Goal: Navigation & Orientation: Find specific page/section

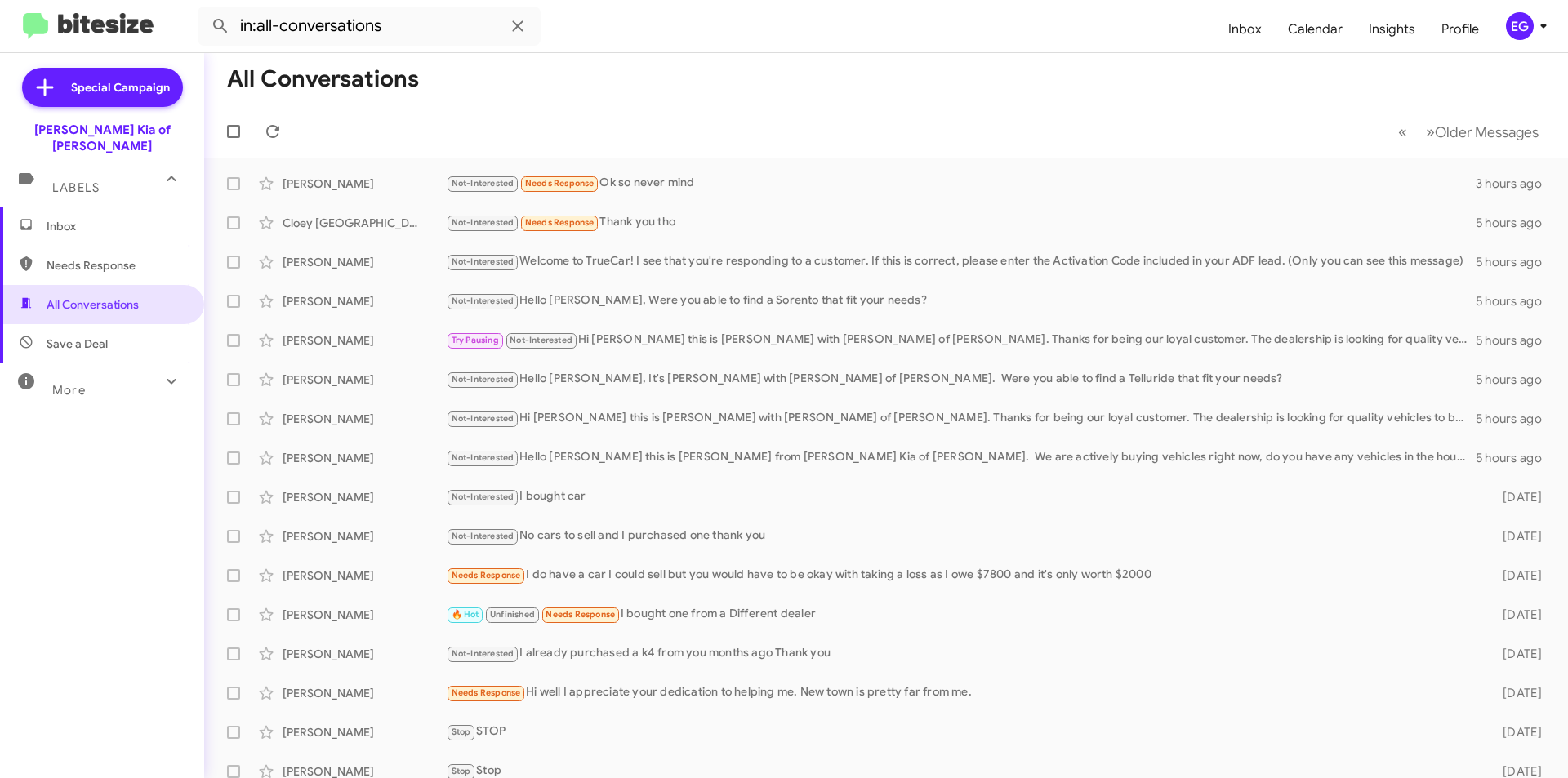
click at [63, 335] on span "Save a Deal" at bounding box center [77, 343] width 62 height 16
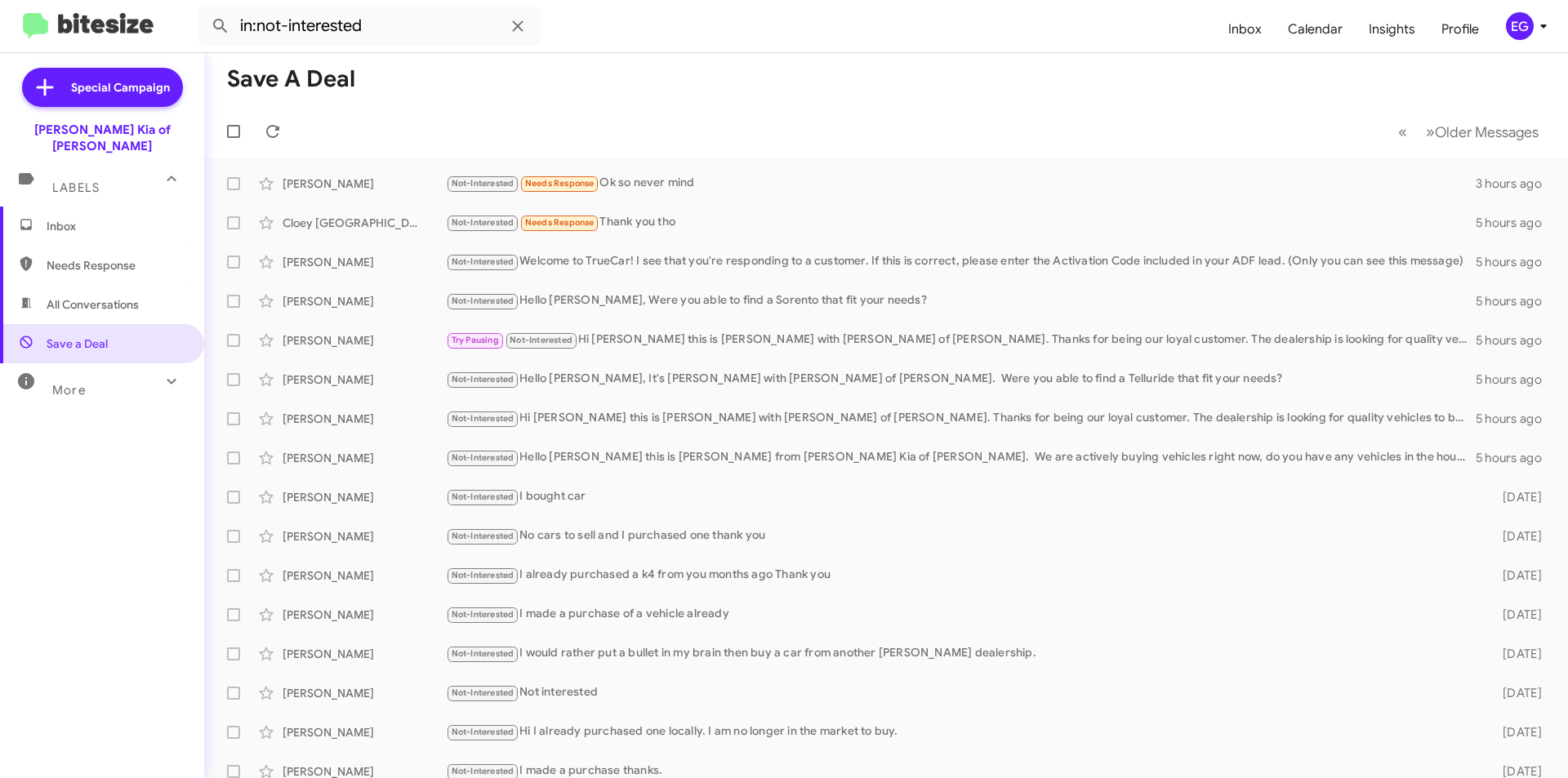
click at [65, 296] on span "All Conversations" at bounding box center [93, 304] width 92 height 16
type input "in:all-conversations"
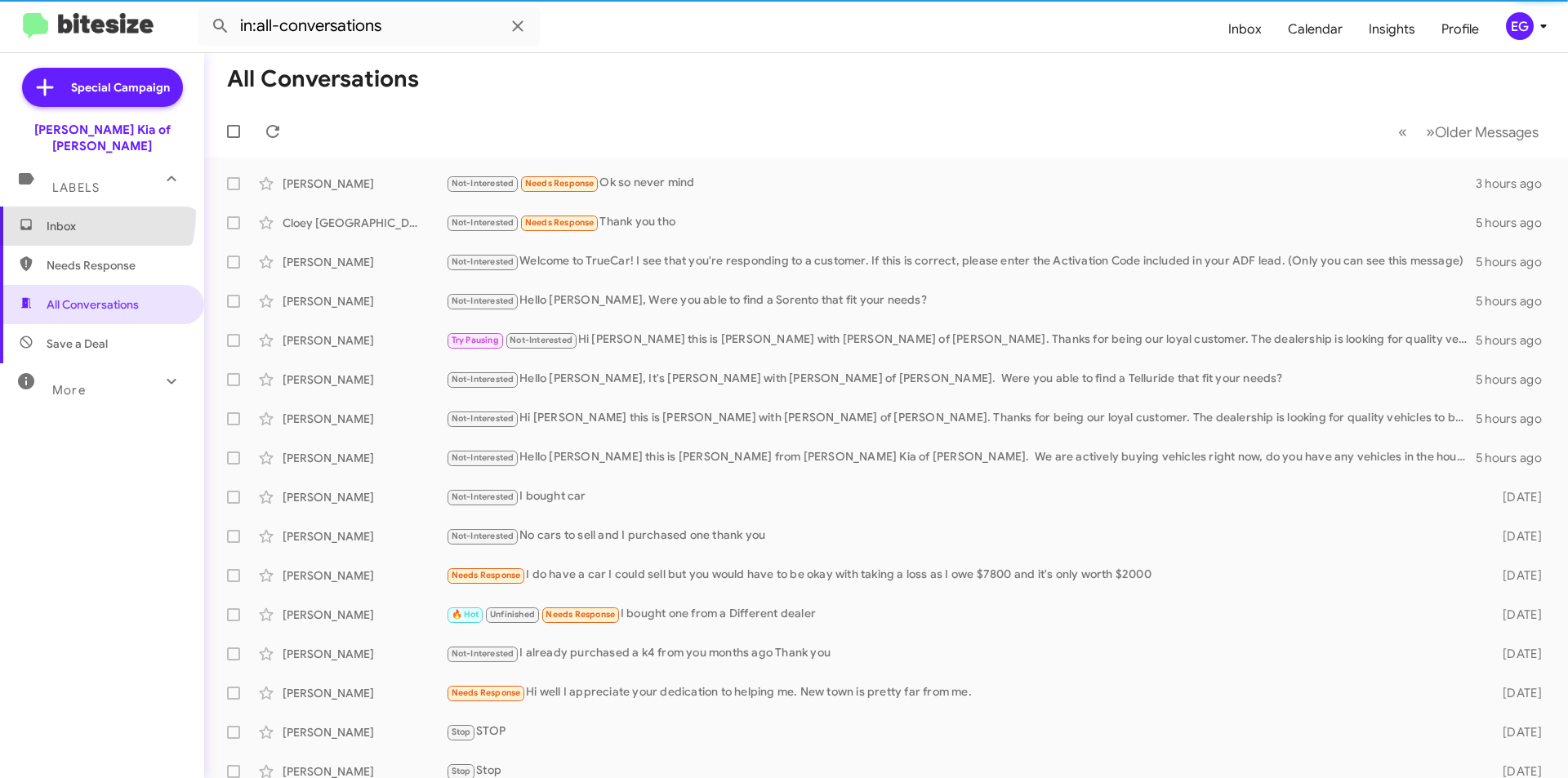
click at [63, 206] on span "Inbox" at bounding box center [102, 225] width 205 height 39
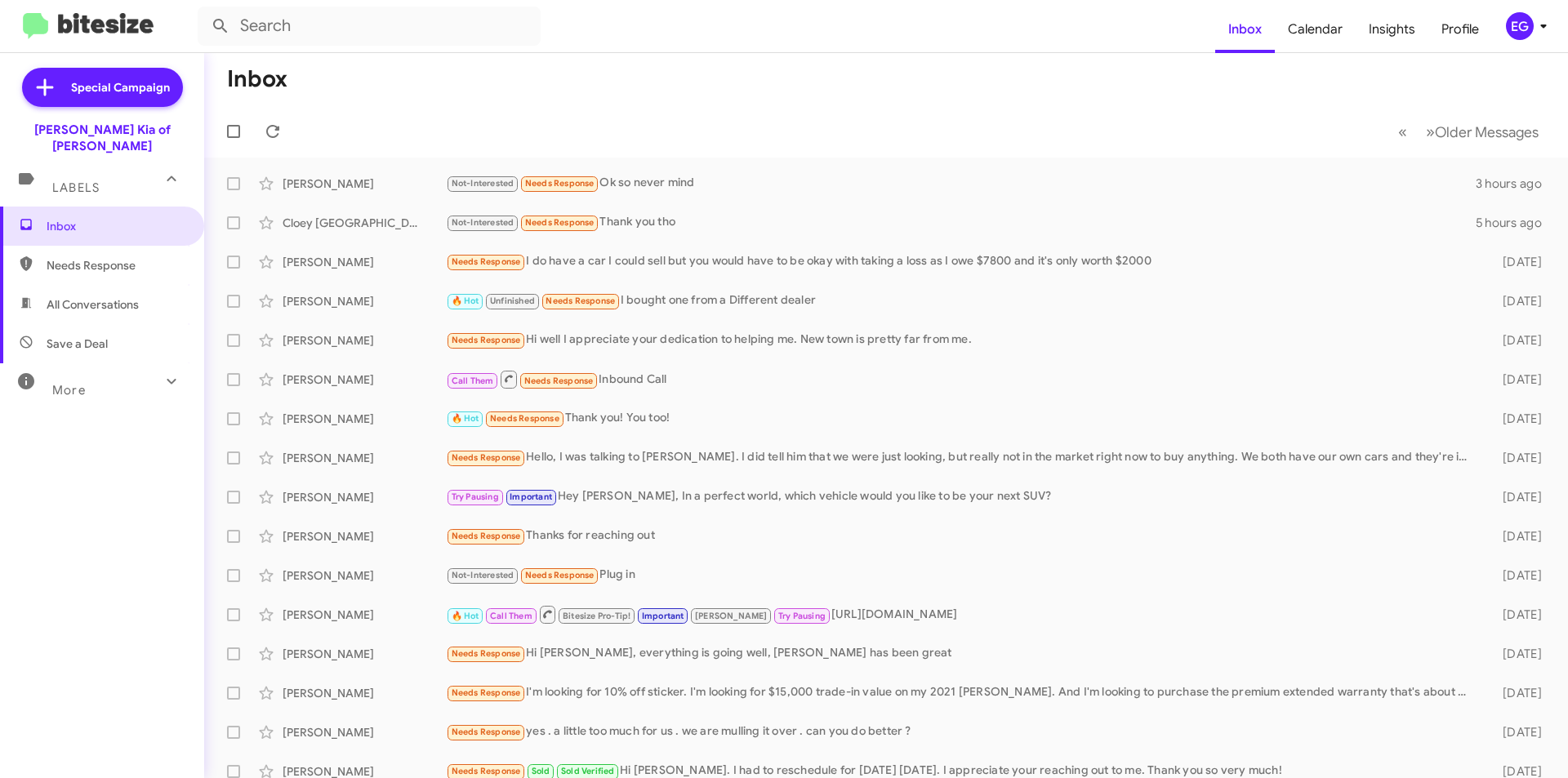
click at [62, 299] on span "All Conversations" at bounding box center [102, 304] width 205 height 39
type input "in:all-conversations"
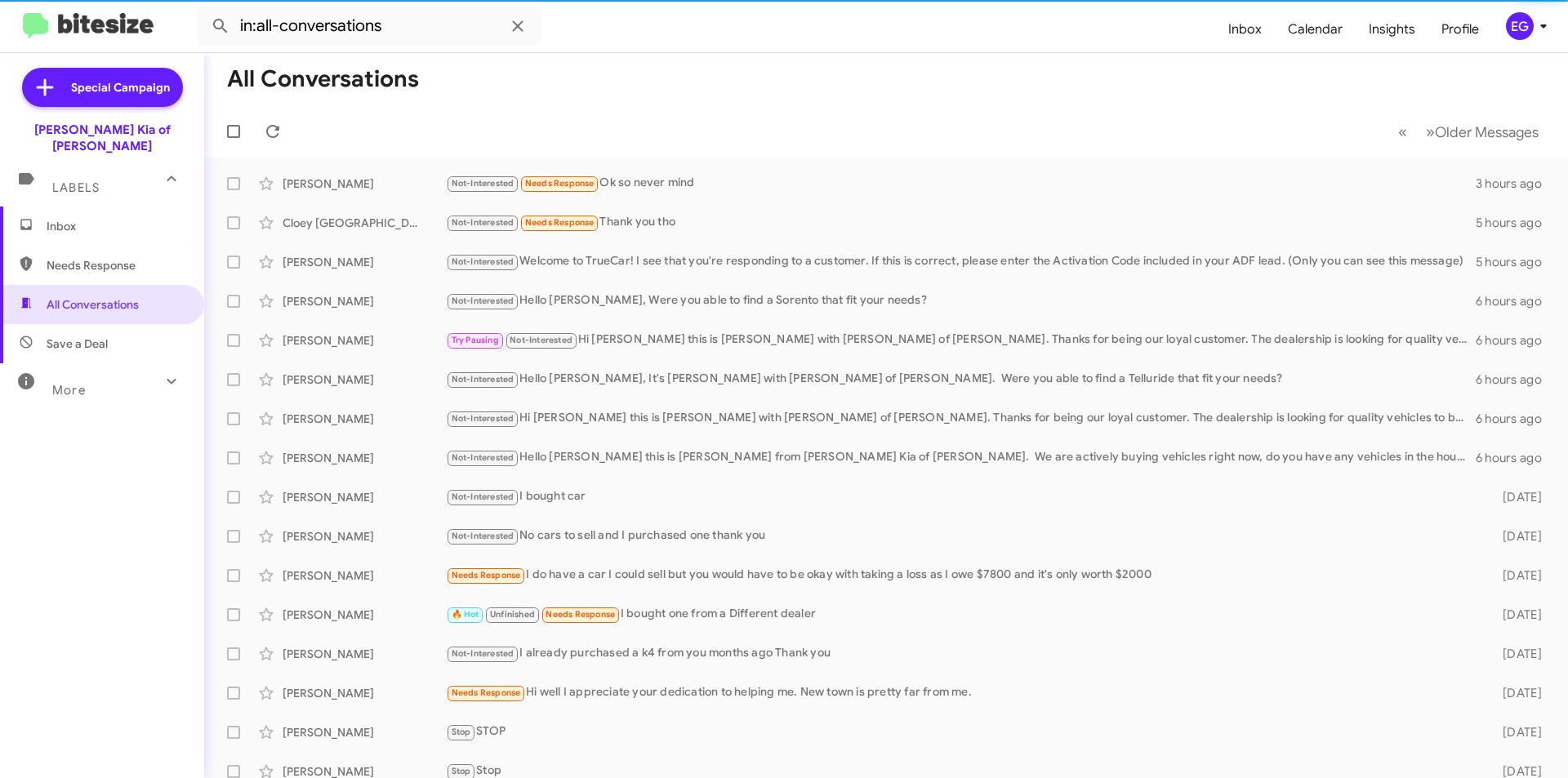
click at [92, 180] on span "Labels" at bounding box center [75, 187] width 48 height 15
